Goal: Task Accomplishment & Management: Manage account settings

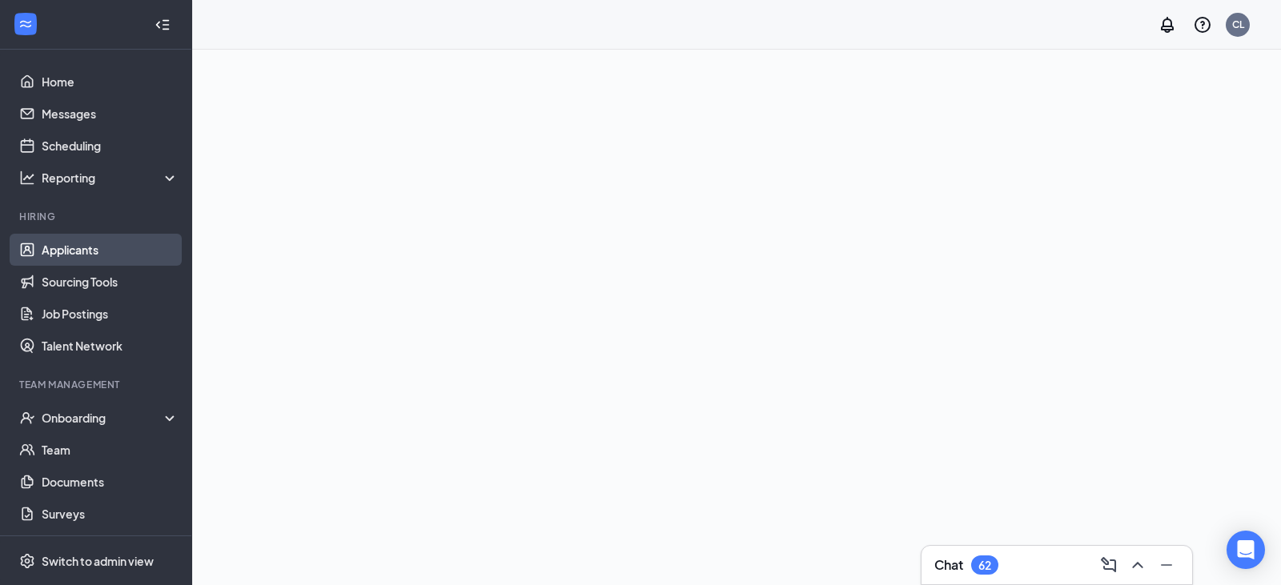
click at [143, 241] on link "Applicants" at bounding box center [110, 250] width 137 height 32
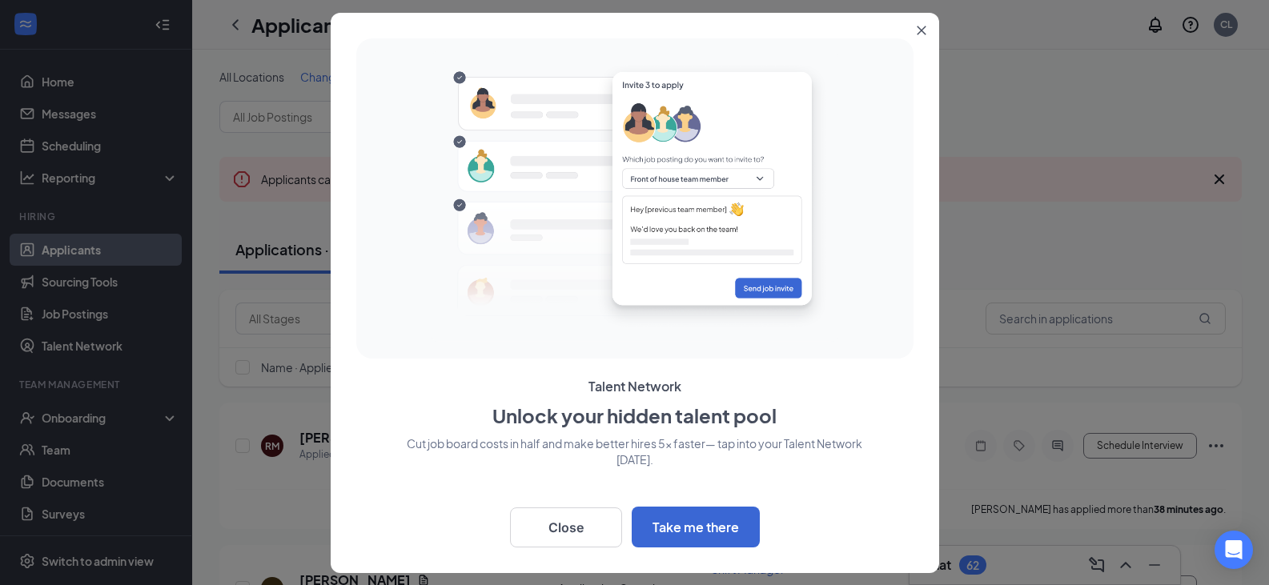
click at [924, 31] on icon "Close" at bounding box center [922, 31] width 10 height 10
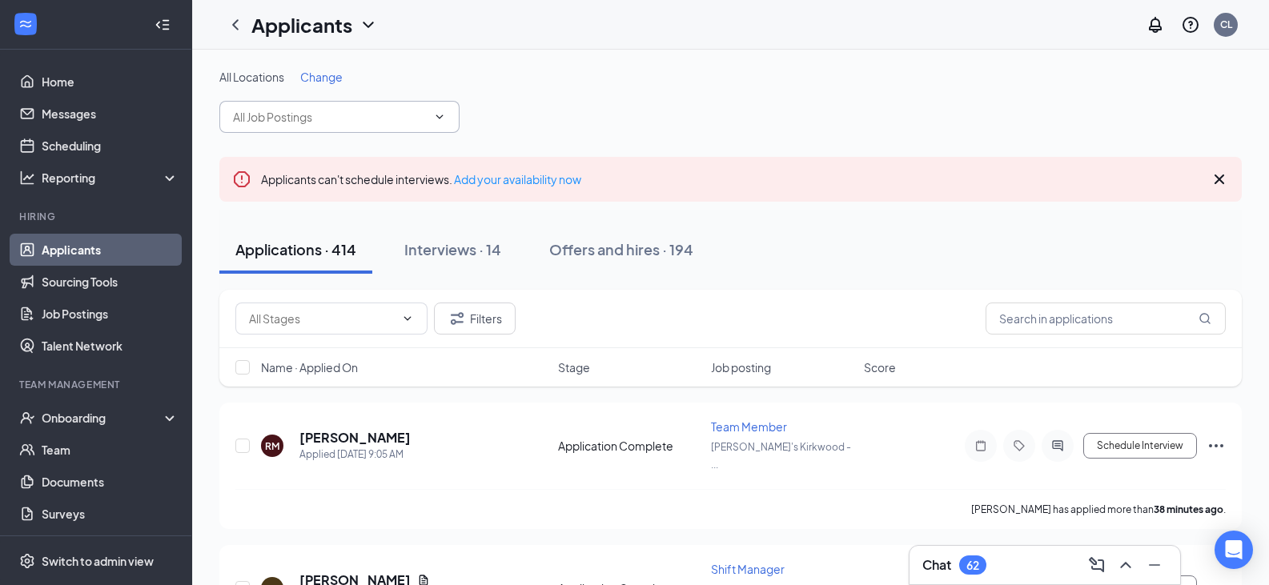
click at [370, 121] on input "text" at bounding box center [330, 117] width 194 height 18
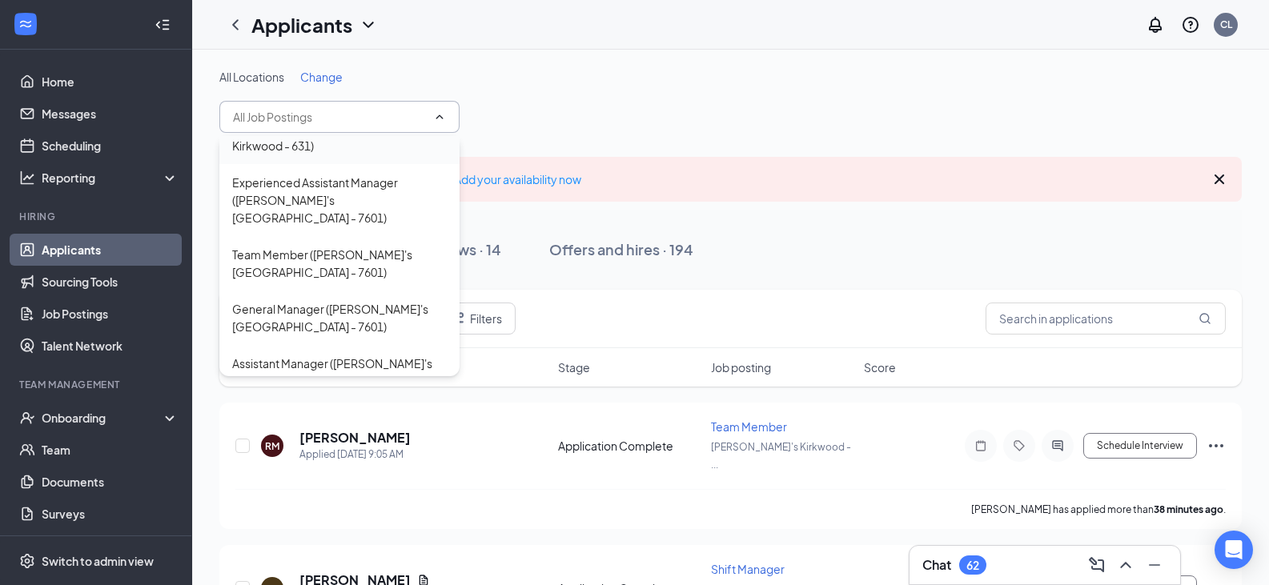
scroll to position [191, 0]
click at [336, 300] on div "General Manager ([PERSON_NAME]'s [GEOGRAPHIC_DATA] - 7601)" at bounding box center [339, 317] width 215 height 35
type input "General Manager ([PERSON_NAME]'s [GEOGRAPHIC_DATA] - 7601)"
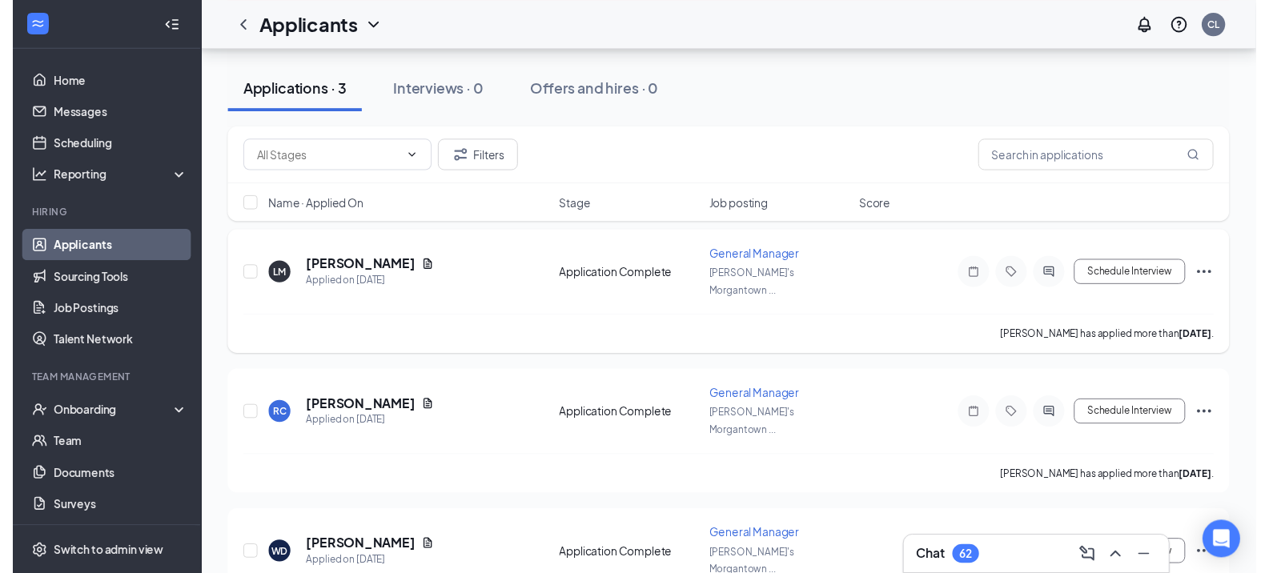
scroll to position [184, 0]
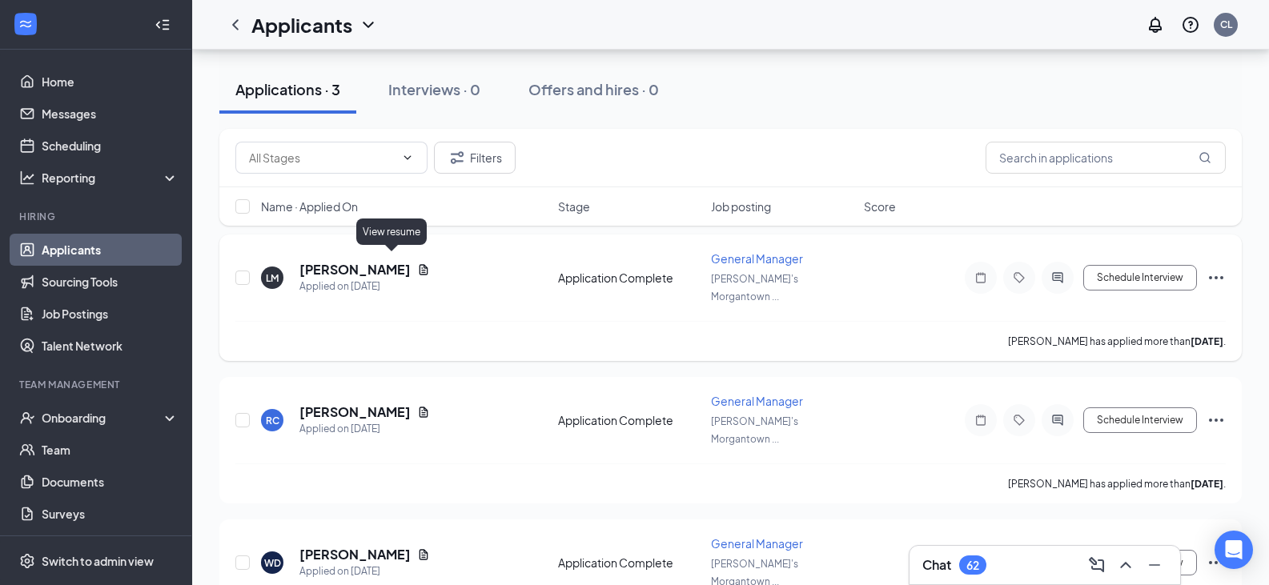
click at [417, 263] on icon "Document" at bounding box center [423, 269] width 13 height 13
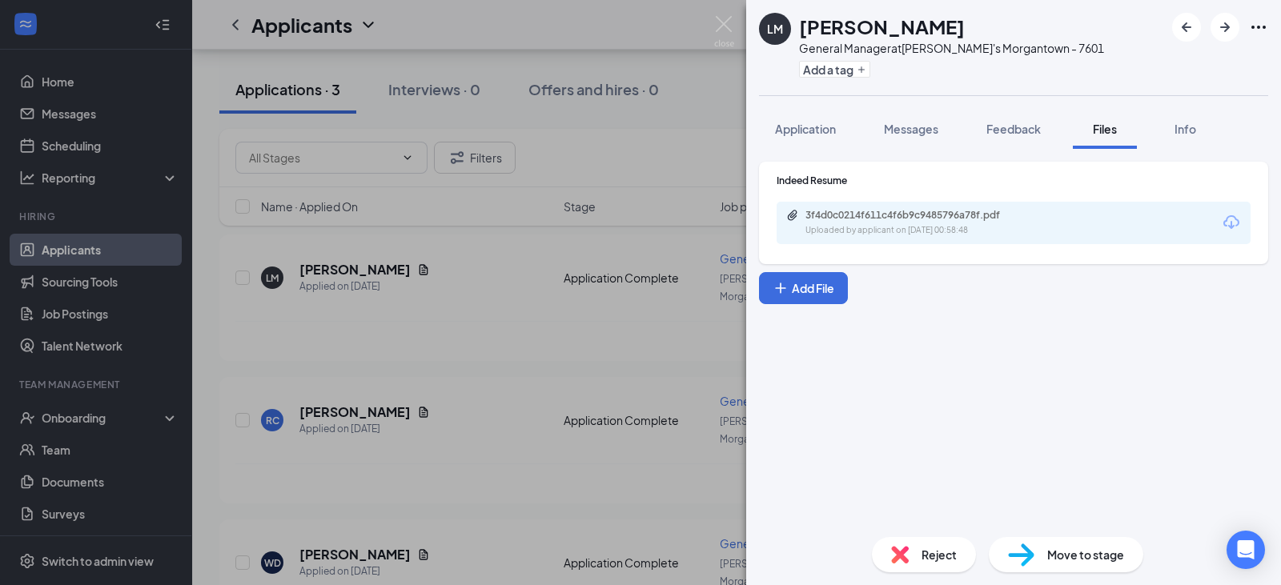
click at [1055, 220] on div "3f4d0c0214f611c4f6b9c9485796a78f.pdf Uploaded by applicant on [DATE] 00:58:48" at bounding box center [1014, 223] width 474 height 42
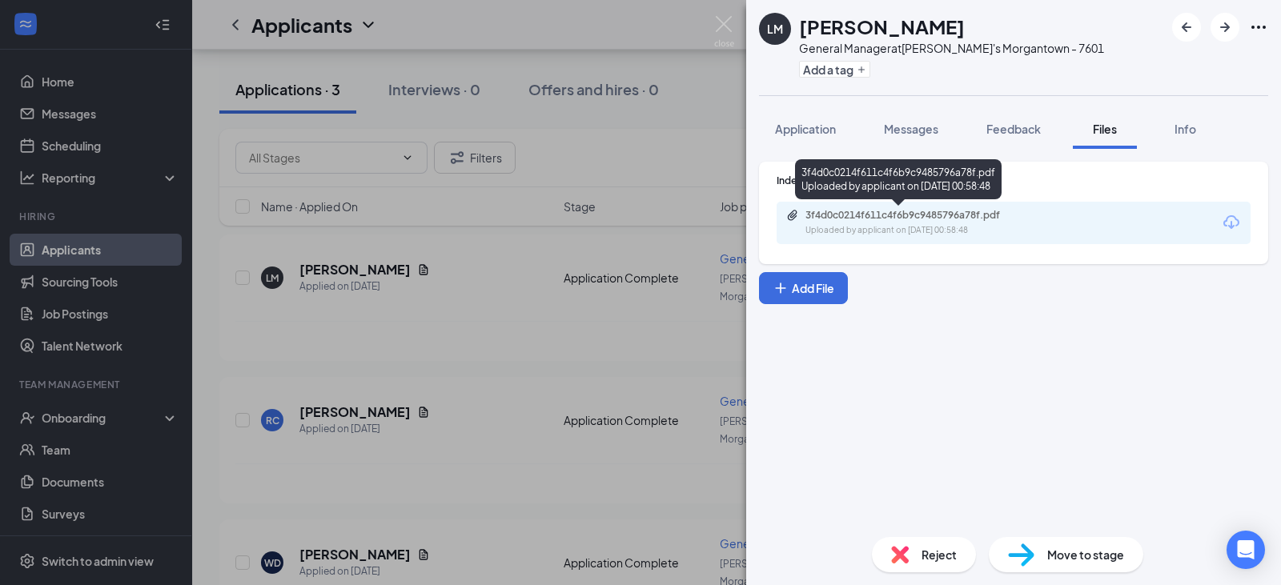
click at [887, 222] on div "3f4d0c0214f611c4f6b9c9485796a78f.pdf Uploaded by applicant on [DATE] 00:58:48" at bounding box center [915, 223] width 259 height 28
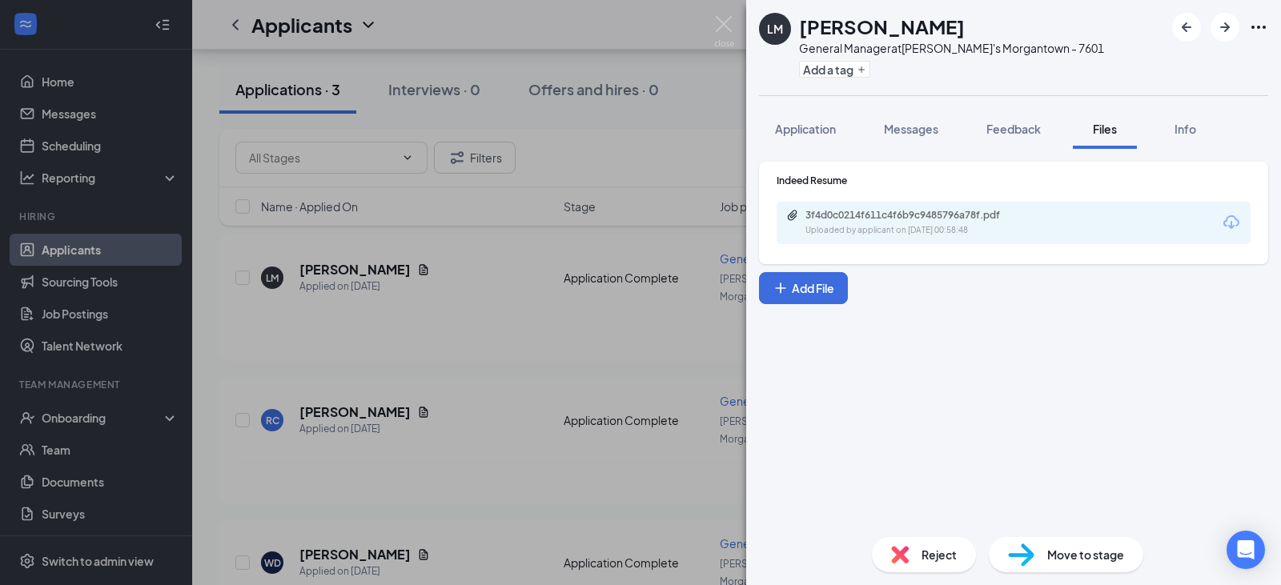
click at [556, 342] on div "[PERSON_NAME] General Manager at Arby's [GEOGRAPHIC_DATA] - 7601 Add a tag Appl…" at bounding box center [640, 292] width 1281 height 585
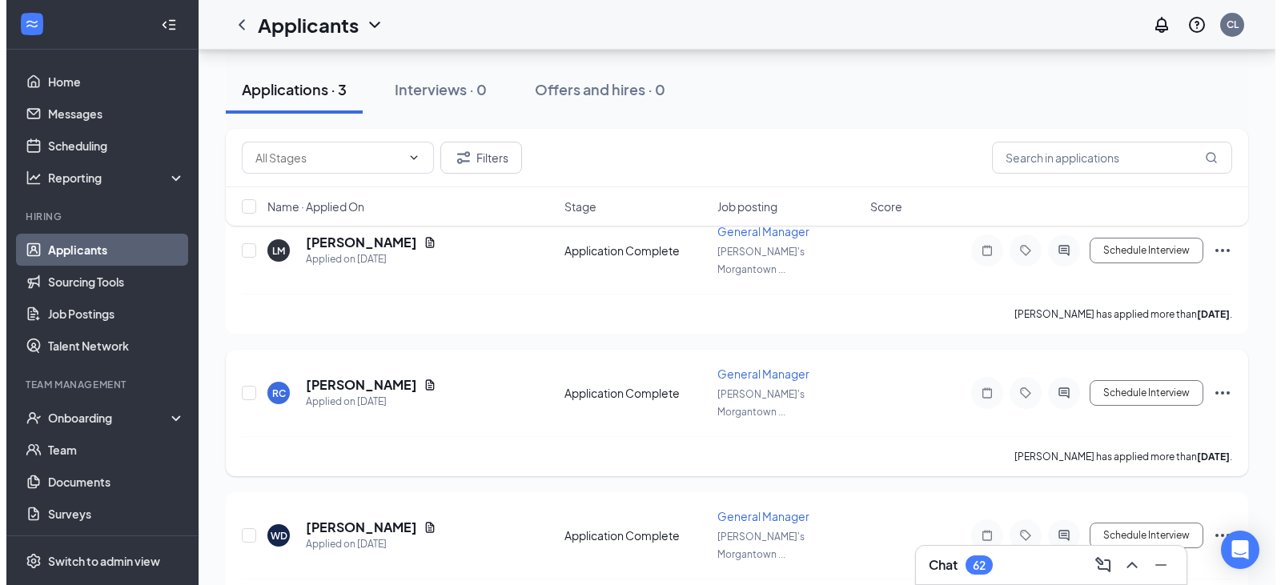
scroll to position [211, 0]
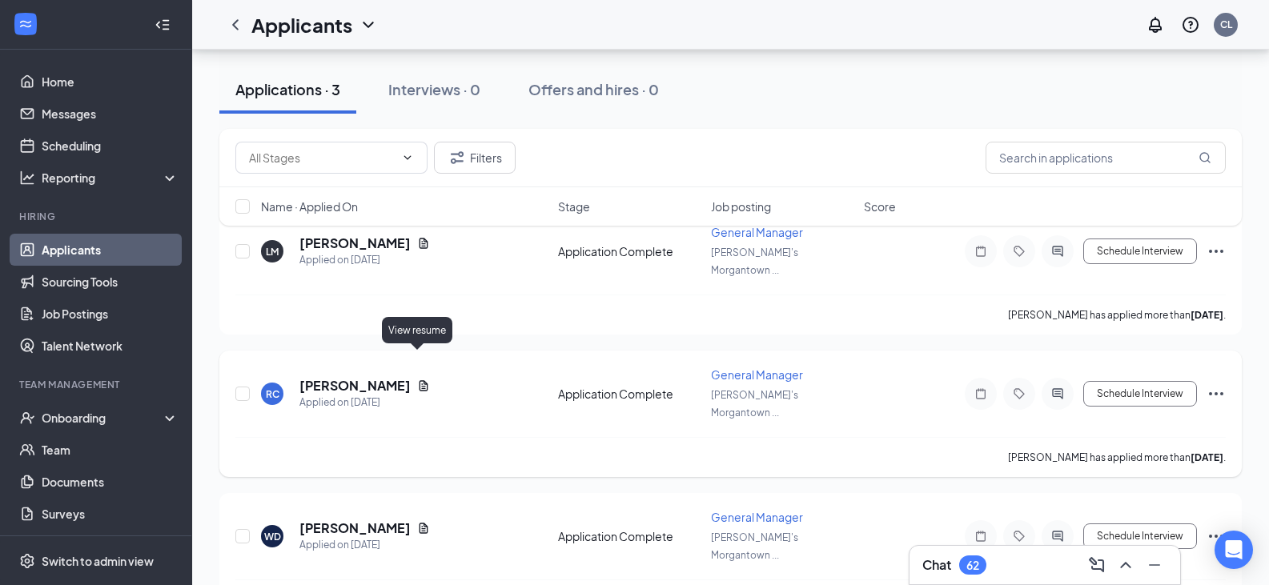
click at [420, 380] on icon "Document" at bounding box center [424, 385] width 9 height 10
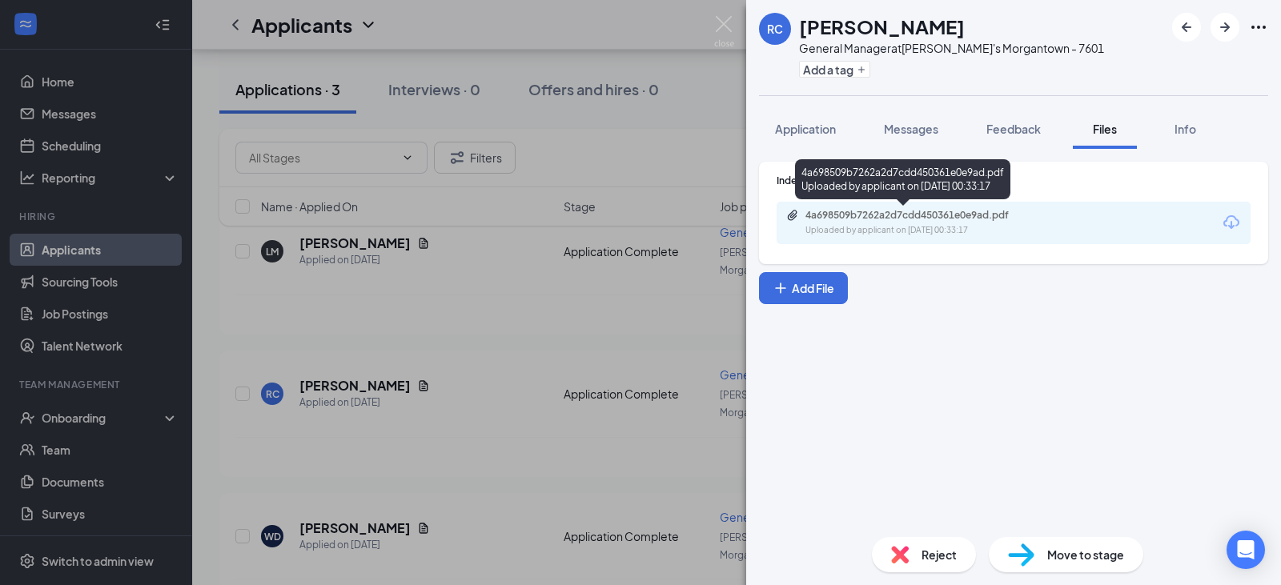
click at [832, 229] on div "Uploaded by applicant on [DATE] 00:33:17" at bounding box center [926, 230] width 240 height 13
